Goal: Task Accomplishment & Management: Use online tool/utility

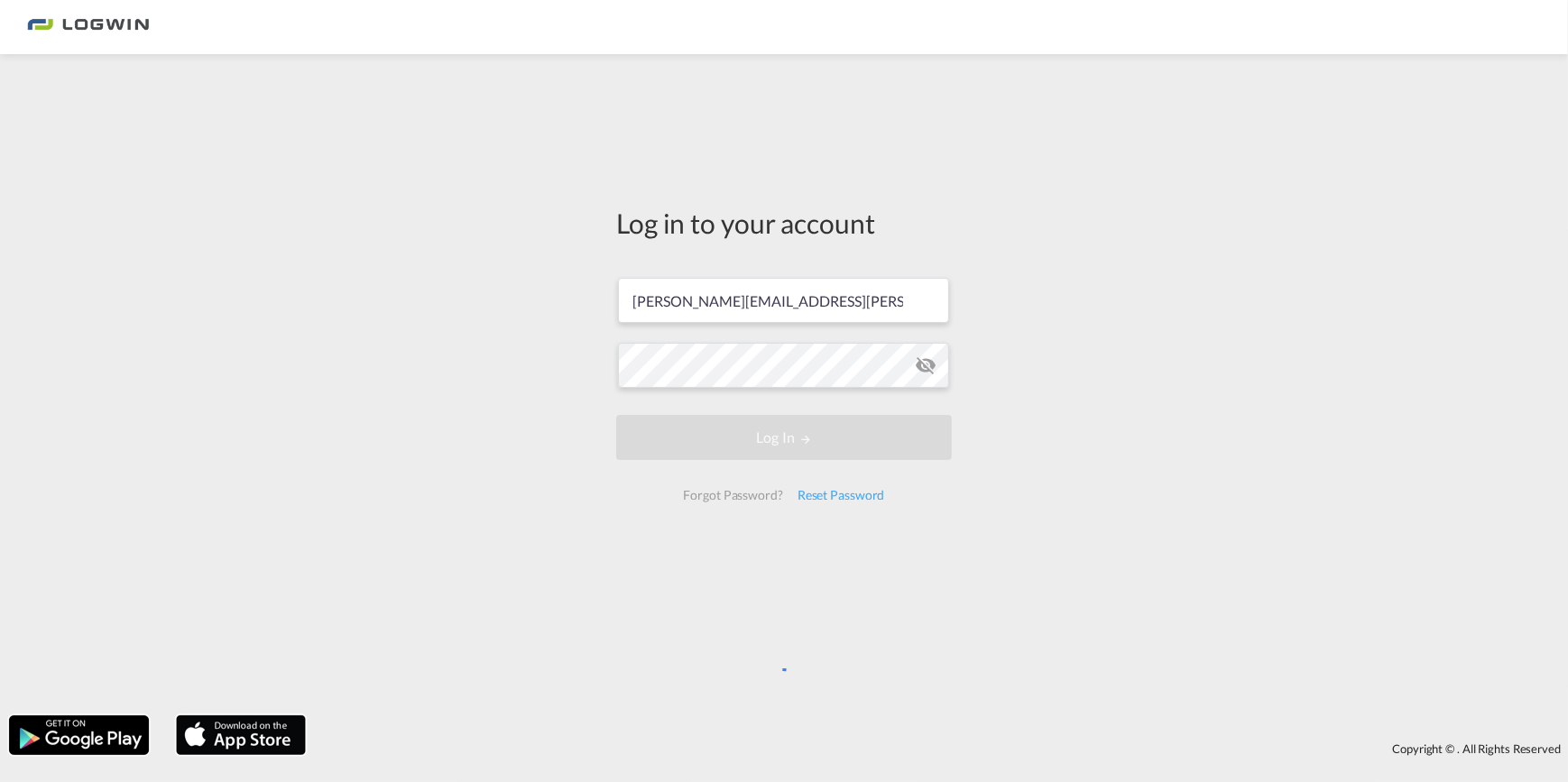
click at [928, 363] on md-icon "icon-eye-off" at bounding box center [925, 365] width 22 height 22
click at [927, 361] on md-icon "icon-eye-off" at bounding box center [925, 365] width 22 height 22
drag, startPoint x: 1235, startPoint y: 314, endPoint x: 1234, endPoint y: 326, distance: 12.0
click at [1232, 326] on div "Log in to your account bonnie.mui@logwin-logistics.com Log In Forgot Password? …" at bounding box center [784, 384] width 1568 height 643
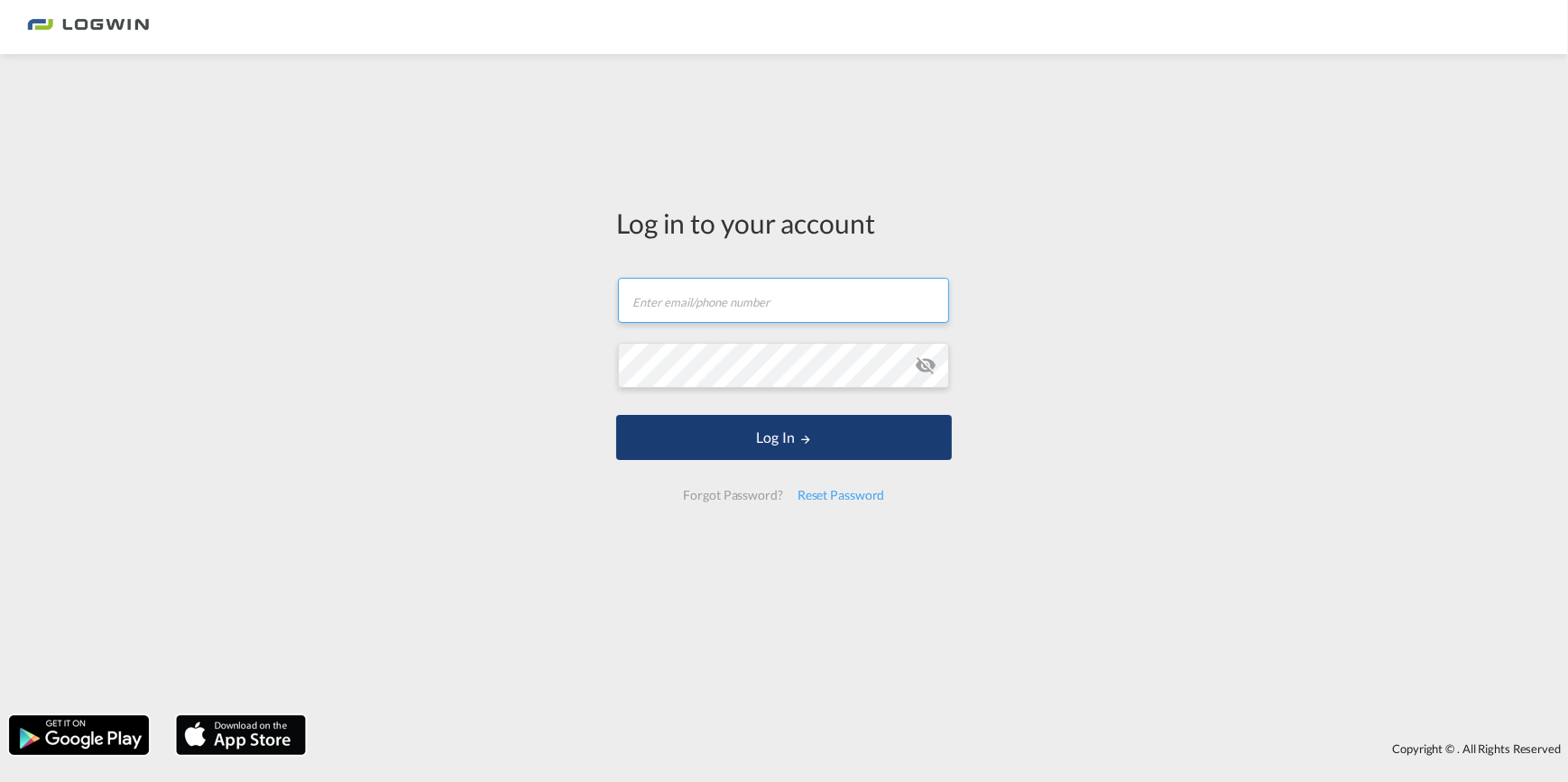
type input "[PERSON_NAME][EMAIL_ADDRESS][PERSON_NAME][DOMAIN_NAME]"
click at [827, 426] on button "Log In" at bounding box center [784, 438] width 336 height 45
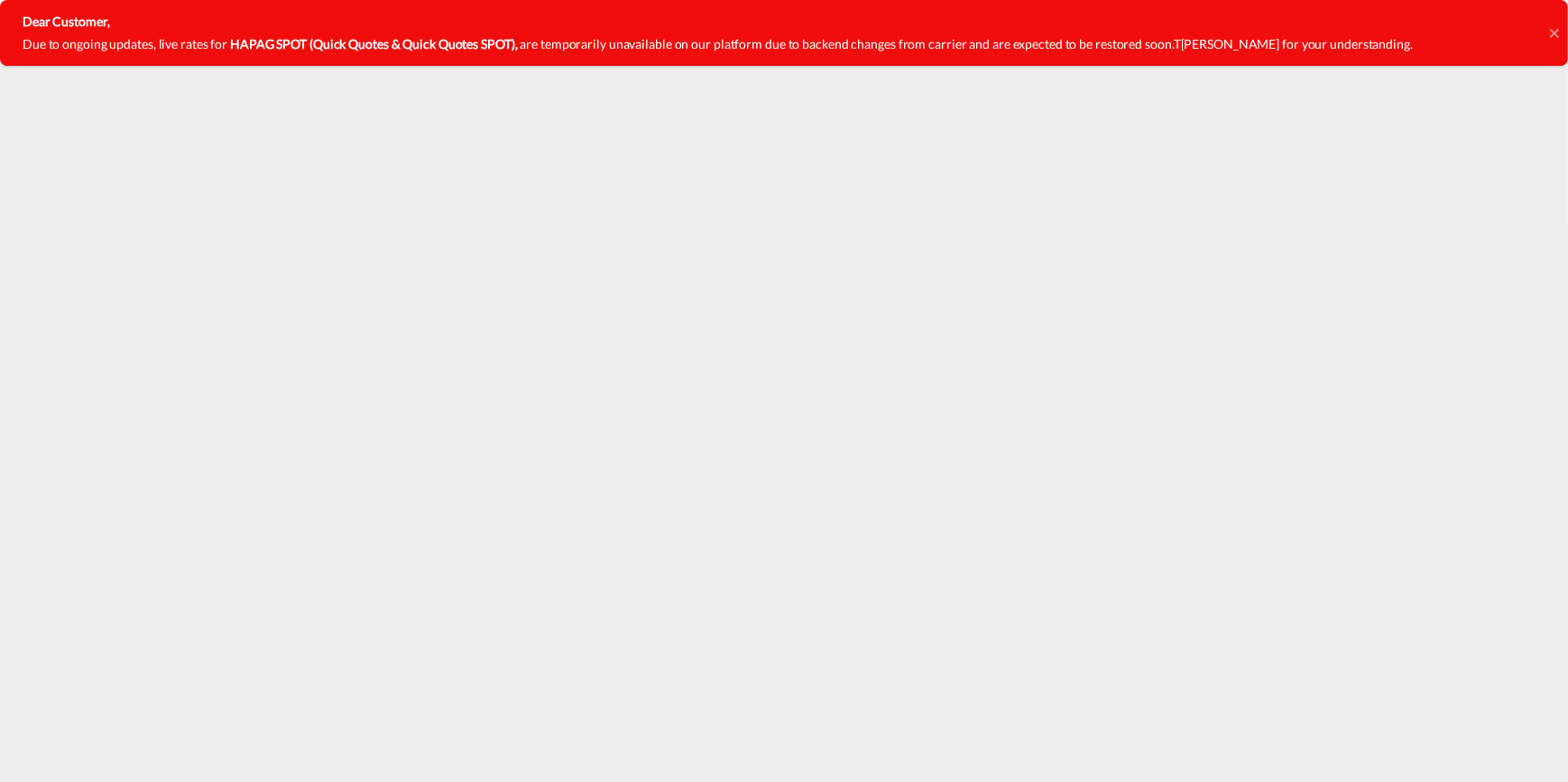
click at [1555, 29] on icon at bounding box center [1552, 31] width 9 height 9
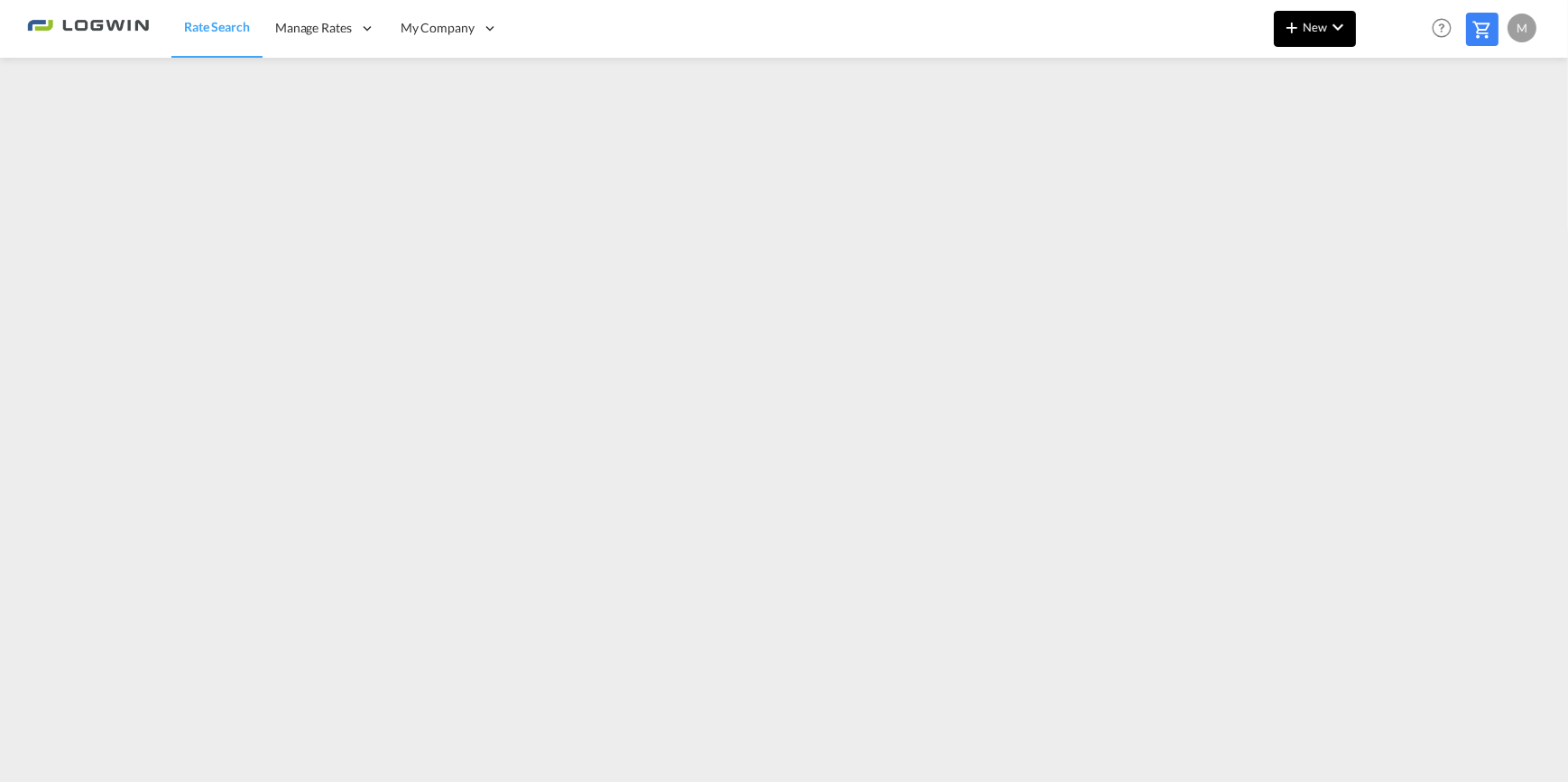
click at [1346, 21] on md-icon "icon-chevron-down" at bounding box center [1337, 27] width 22 height 22
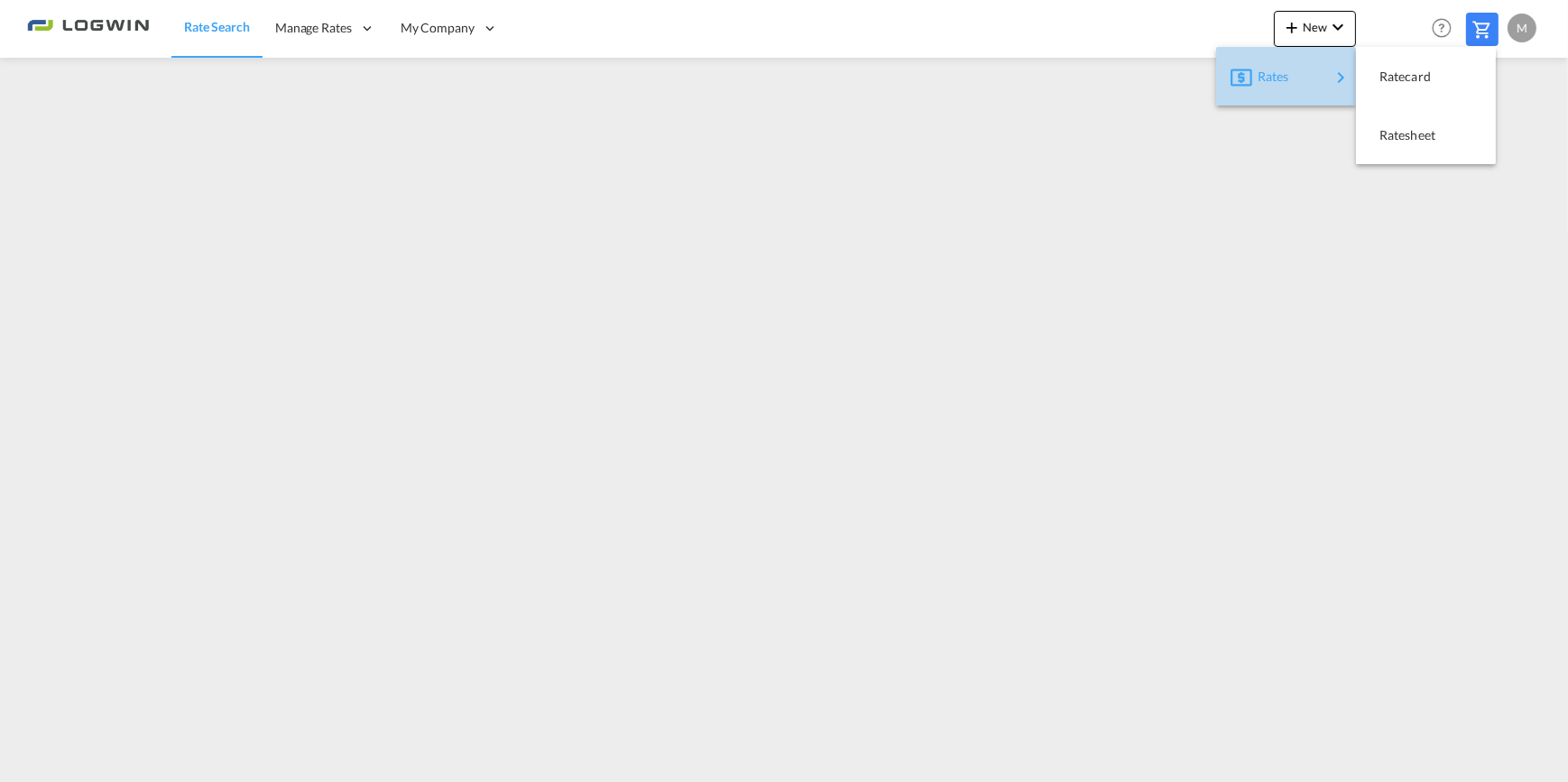
click at [1270, 73] on span "Rates" at bounding box center [1269, 77] width 22 height 36
click at [1399, 131] on span "Ratesheet" at bounding box center [1389, 135] width 20 height 36
